Goal: Task Accomplishment & Management: Manage account settings

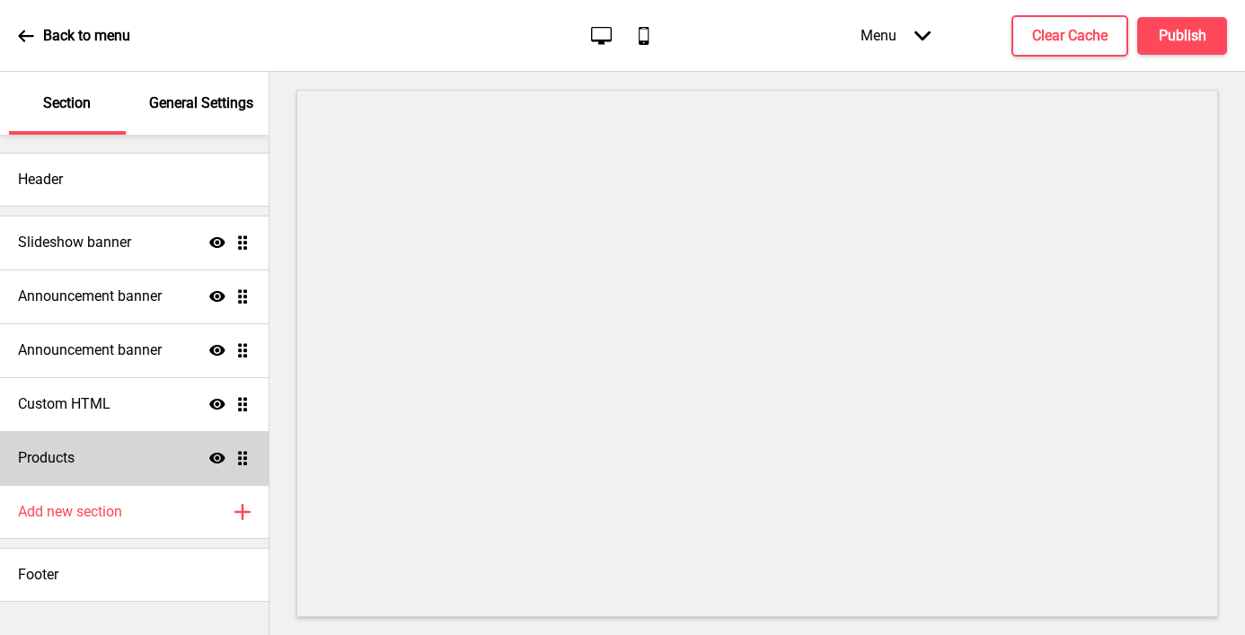
click at [73, 468] on div "Products Show Drag" at bounding box center [134, 458] width 269 height 54
select select "list"
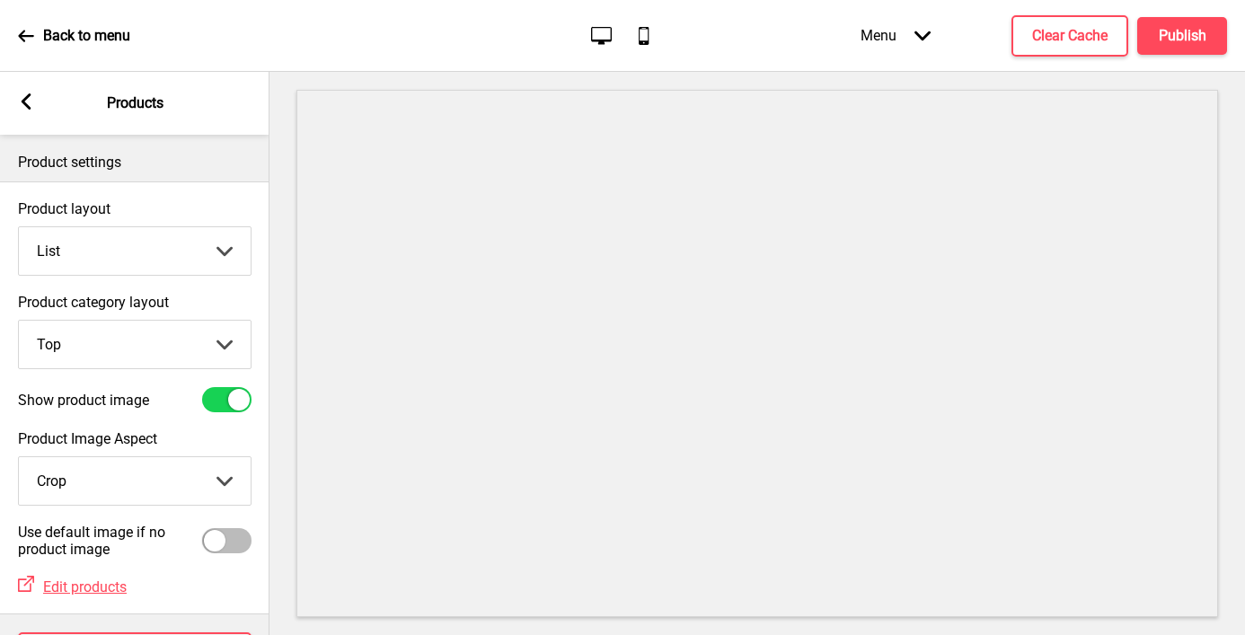
scroll to position [75, 0]
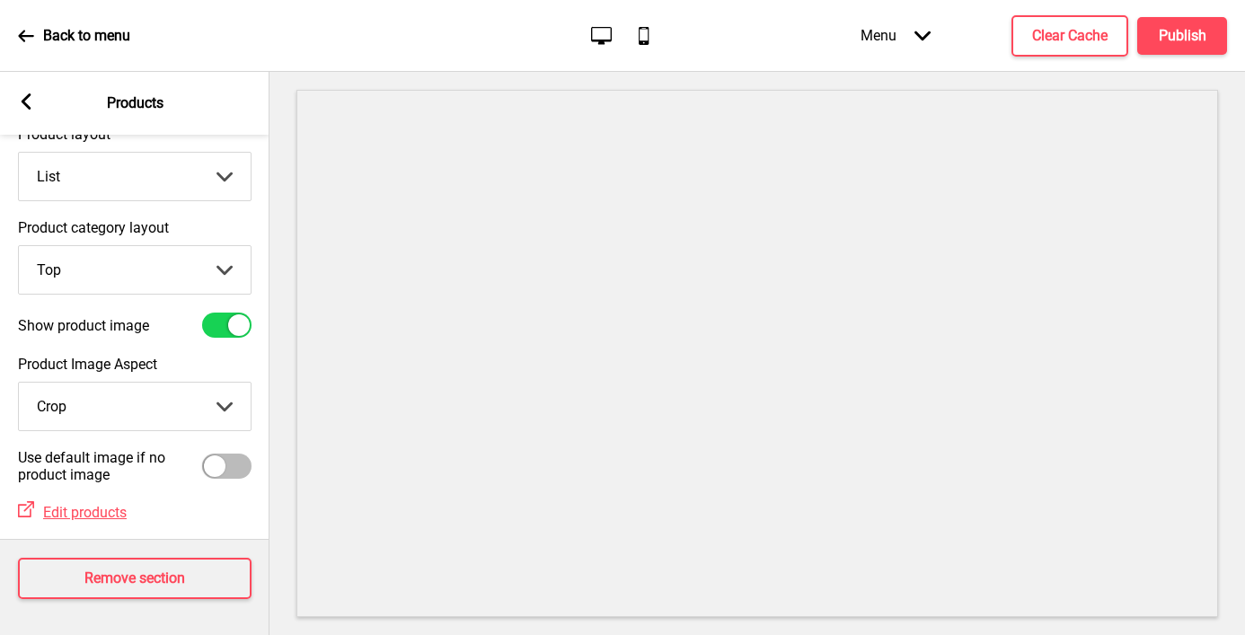
click at [925, 29] on icon "Arrow down" at bounding box center [923, 36] width 16 height 16
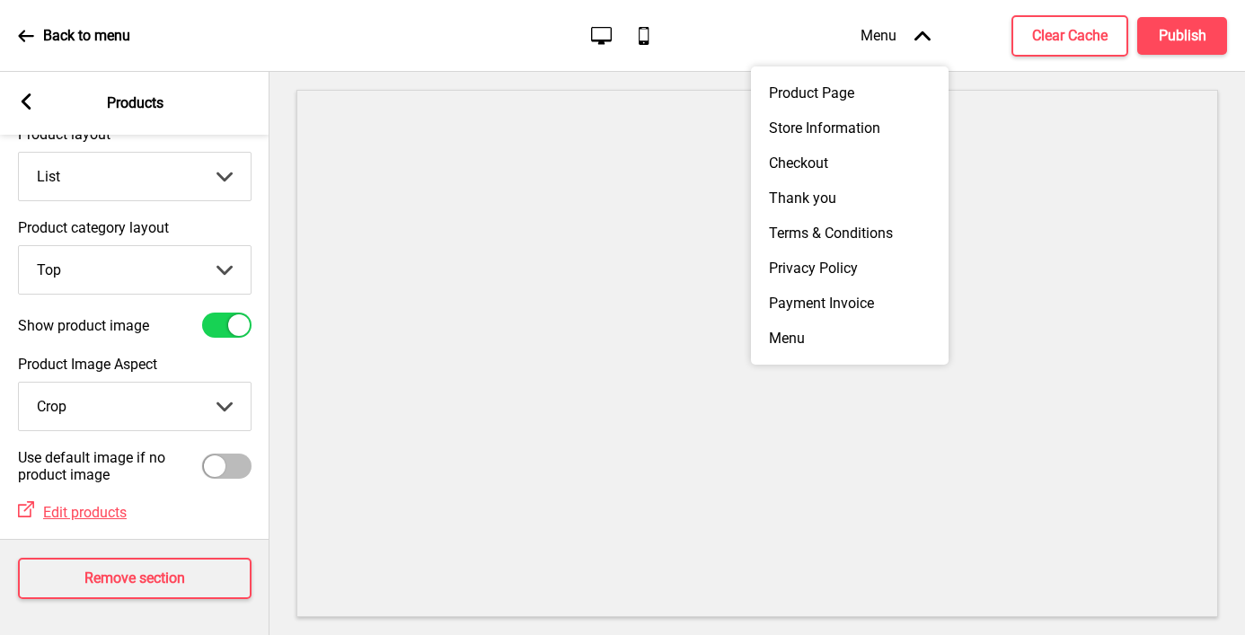
scroll to position [0, 0]
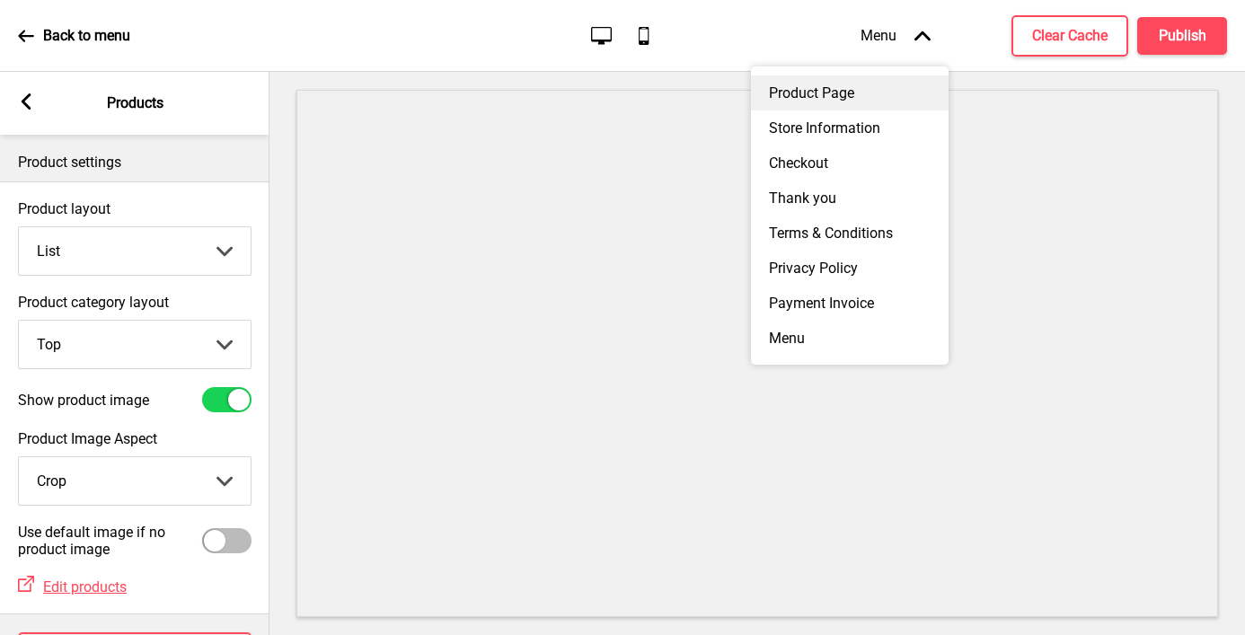
click at [862, 85] on div "Product Page" at bounding box center [850, 92] width 198 height 35
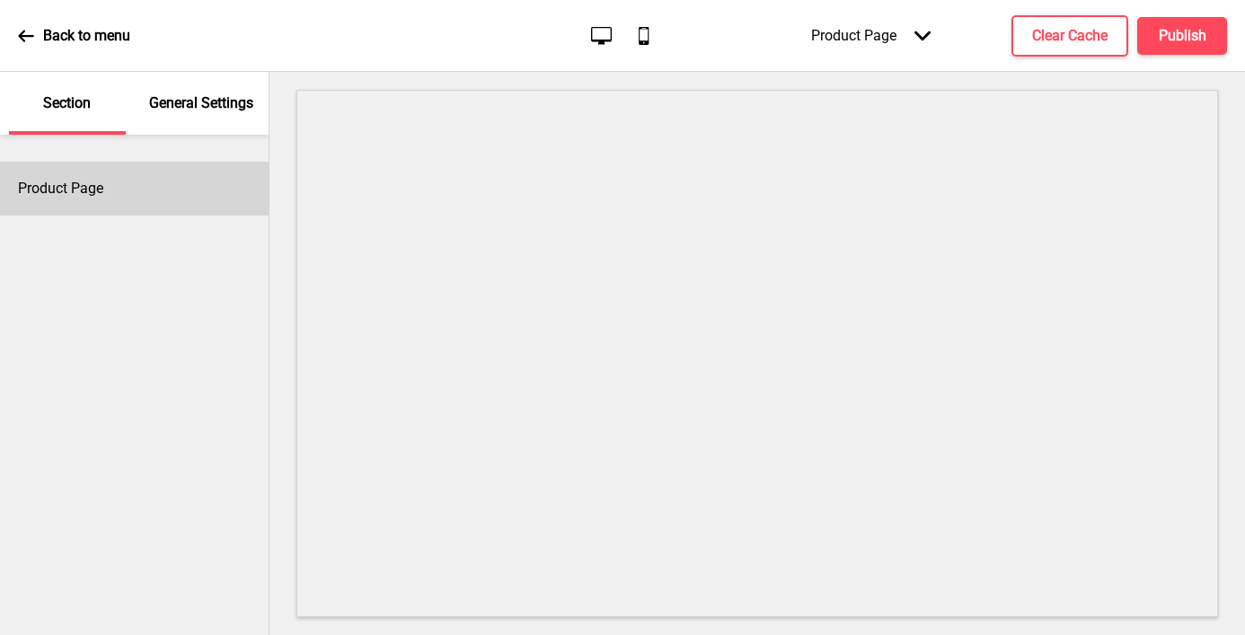
click at [92, 180] on h4 "Product Page" at bounding box center [60, 189] width 85 height 20
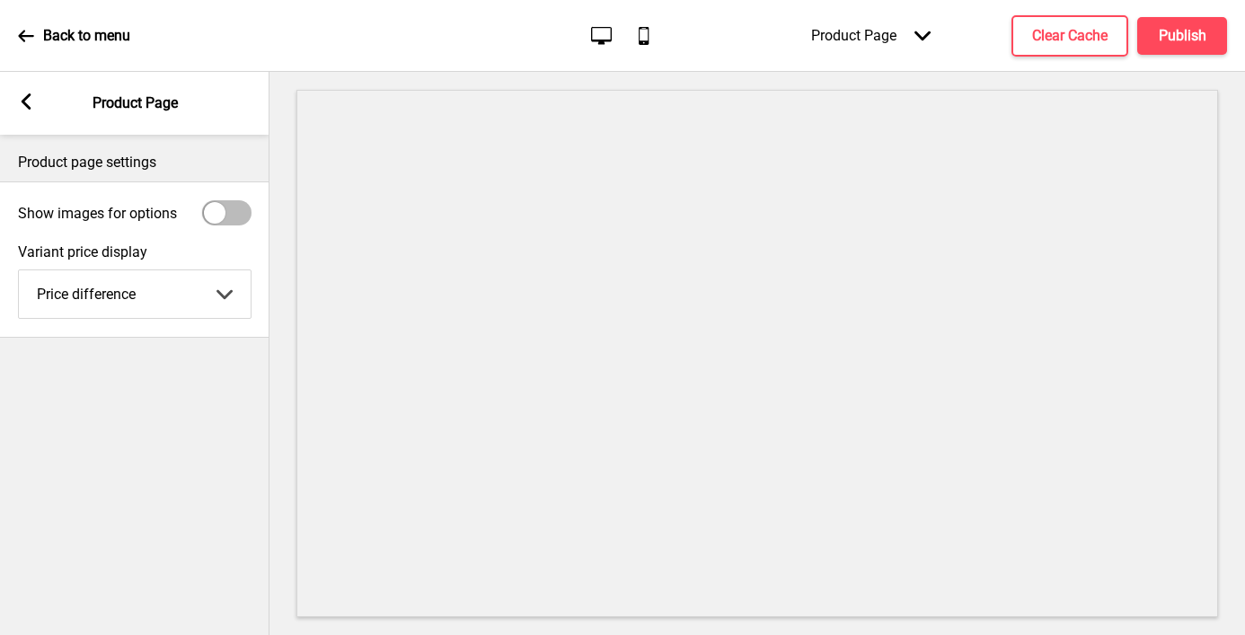
click at [118, 303] on select "Price difference Full Price" at bounding box center [135, 294] width 232 height 48
select select "fullPrice"
click at [19, 270] on select "Price difference Full Price" at bounding box center [135, 294] width 232 height 48
click at [1169, 40] on h4 "Publish" at bounding box center [1183, 36] width 48 height 20
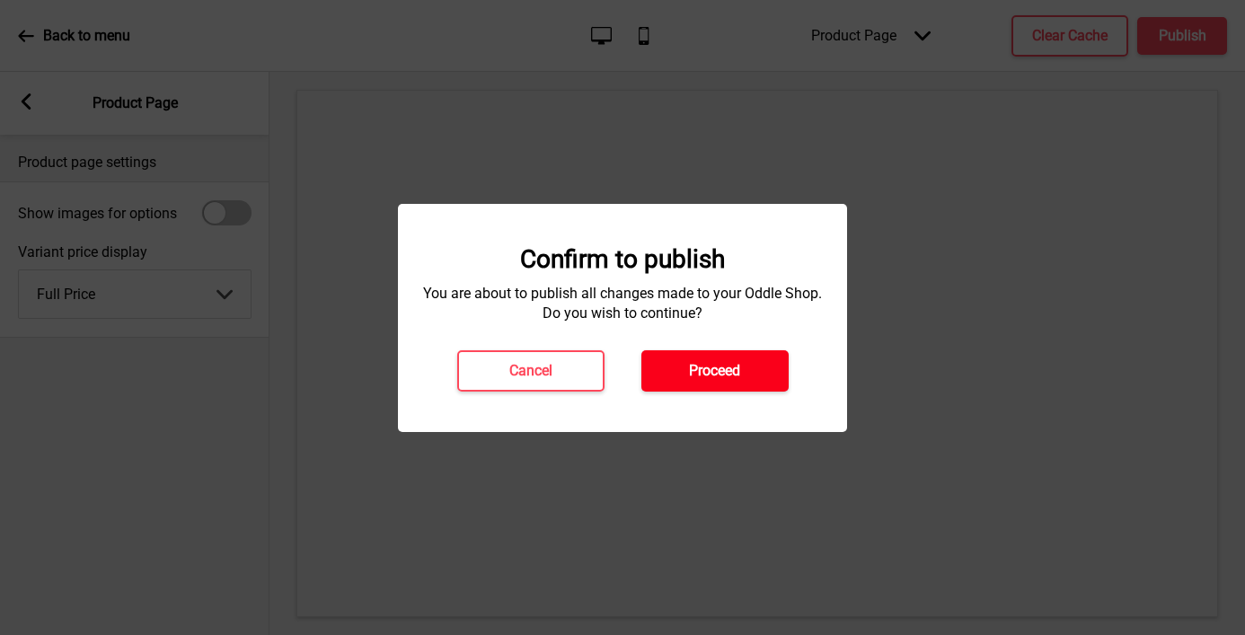
click at [759, 372] on button "Proceed" at bounding box center [715, 370] width 147 height 41
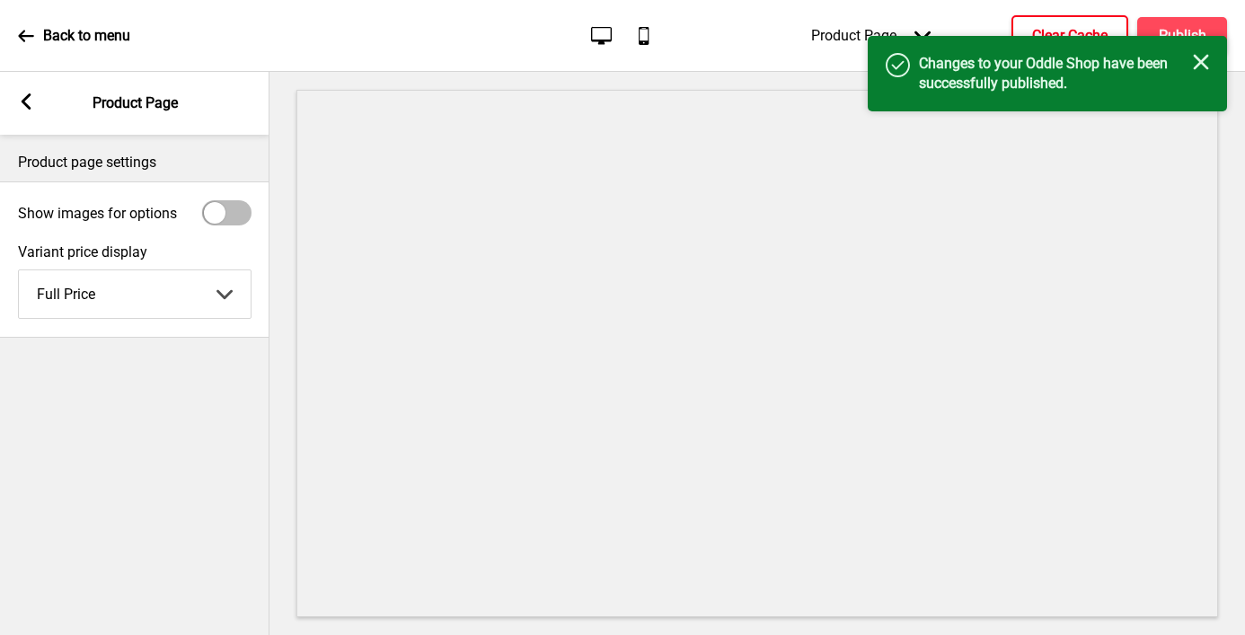
click at [1042, 29] on h4 "Clear Cache" at bounding box center [1070, 36] width 75 height 20
